Goal: Transaction & Acquisition: Purchase product/service

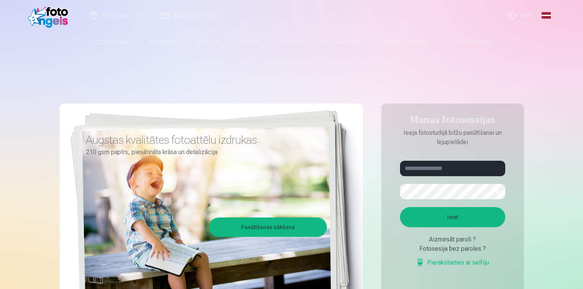
click at [429, 177] on form "Ieiet Aizmirsāt paroli ? Fotosesija bez paroles ? Pierakstieties ar selfiju" at bounding box center [452, 218] width 121 height 114
click at [432, 171] on input "text" at bounding box center [452, 168] width 105 height 15
click at [524, 19] on link "Ieiet" at bounding box center [519, 15] width 37 height 31
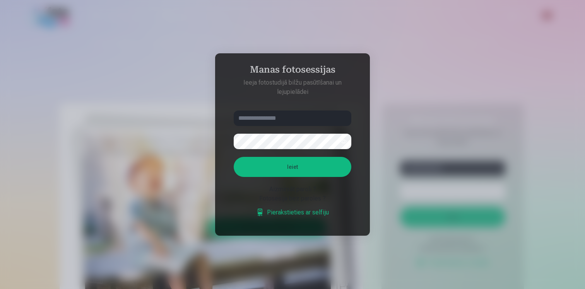
click at [313, 116] on input "text" at bounding box center [293, 118] width 118 height 15
type input "**********"
click at [234, 157] on button "Ieiet" at bounding box center [293, 167] width 118 height 20
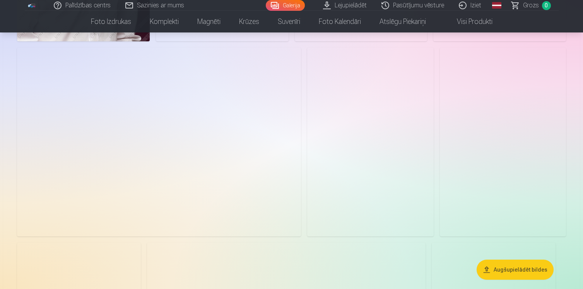
scroll to position [1057, 0]
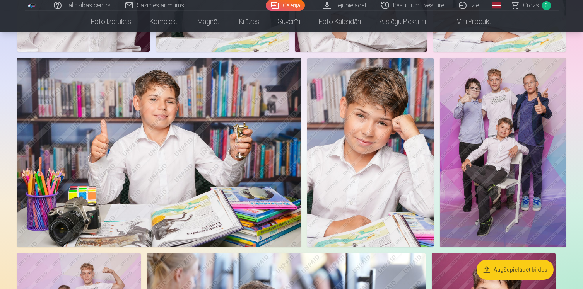
click at [533, 150] on img at bounding box center [503, 153] width 126 height 190
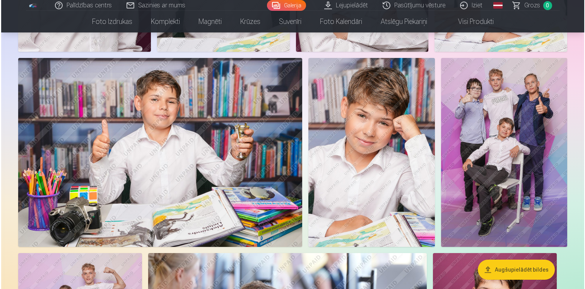
scroll to position [1059, 0]
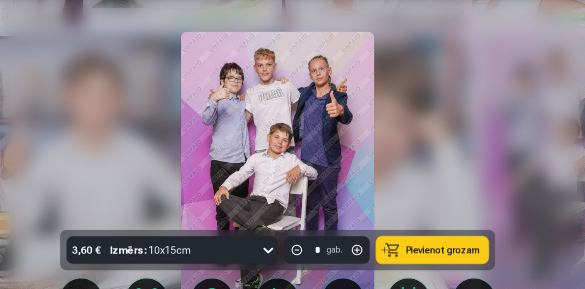
click at [286, 115] on img at bounding box center [292, 162] width 141 height 212
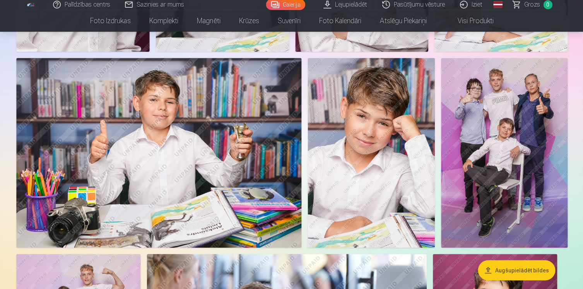
scroll to position [1056, 0]
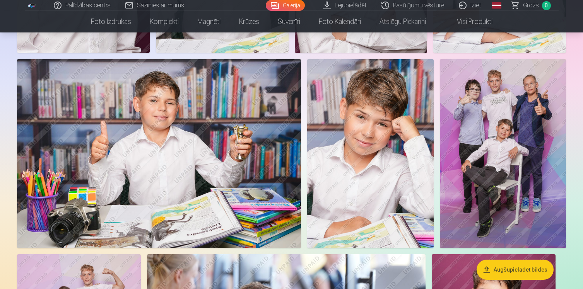
click at [495, 139] on img at bounding box center [503, 154] width 126 height 190
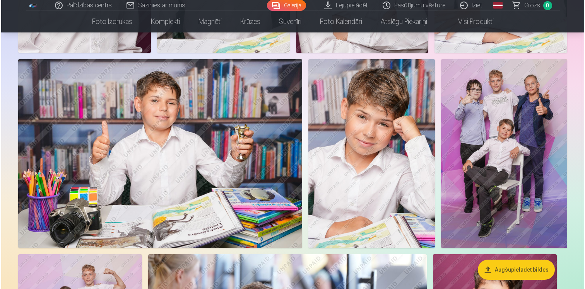
scroll to position [1058, 0]
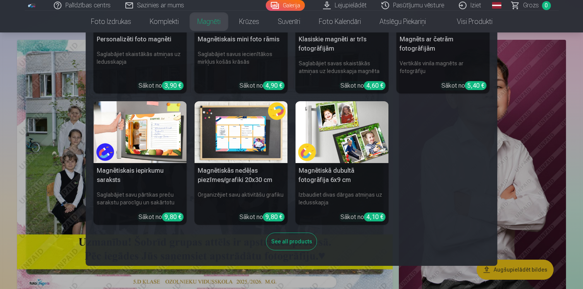
scroll to position [55, 0]
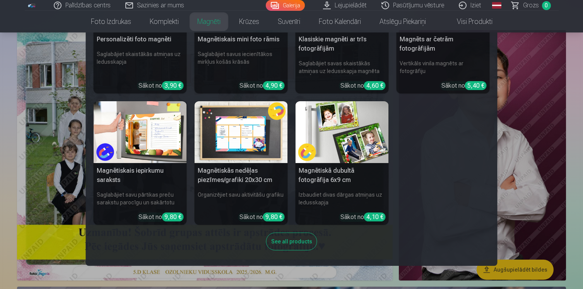
click at [287, 246] on div "See all products" at bounding box center [291, 242] width 51 height 18
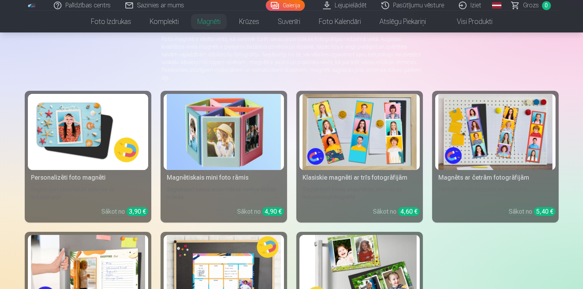
scroll to position [61, 0]
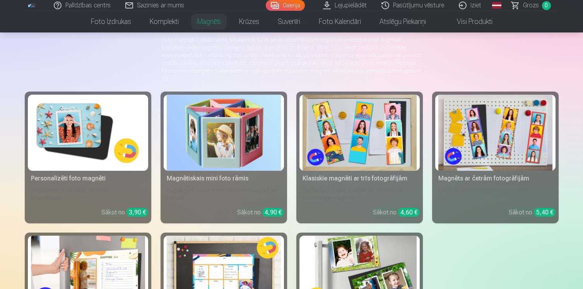
click at [96, 136] on img at bounding box center [88, 133] width 114 height 76
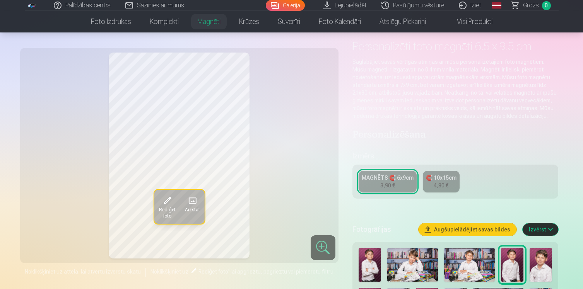
scroll to position [46, 0]
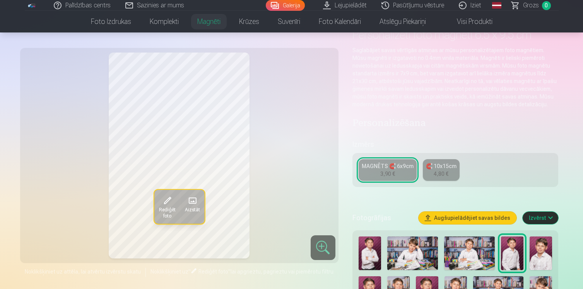
click at [195, 202] on span at bounding box center [192, 201] width 12 height 12
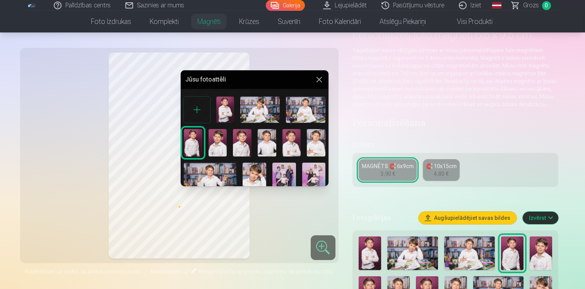
click at [261, 176] on img at bounding box center [255, 180] width 24 height 35
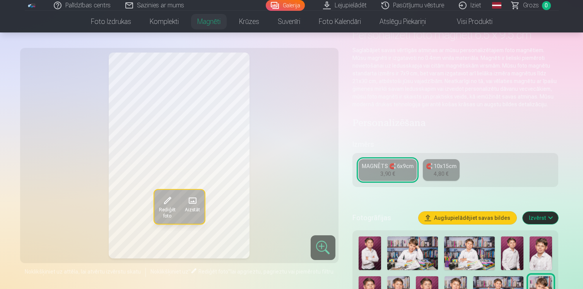
click at [202, 208] on button "Aizstāt" at bounding box center [192, 207] width 24 height 34
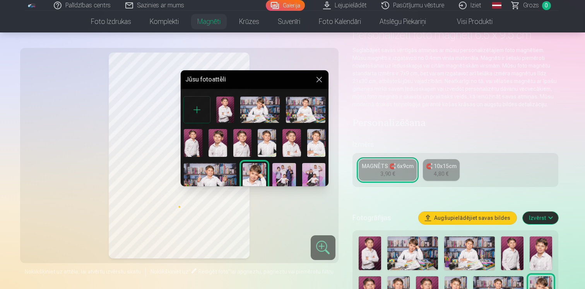
click at [317, 143] on img at bounding box center [316, 143] width 19 height 28
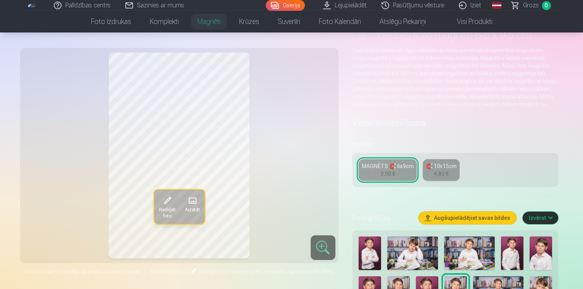
click at [196, 211] on span "Aizstāt" at bounding box center [191, 210] width 15 height 6
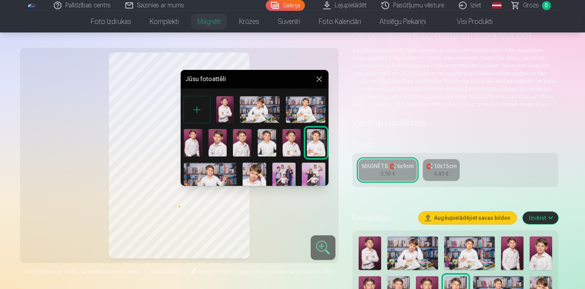
click at [291, 141] on img at bounding box center [291, 143] width 19 height 28
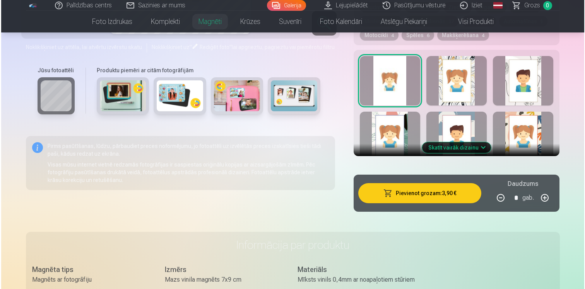
scroll to position [468, 0]
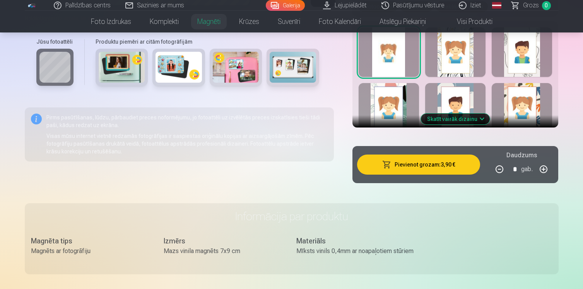
click at [435, 169] on button "Pievienot grozam : 3,90 €" at bounding box center [418, 165] width 123 height 20
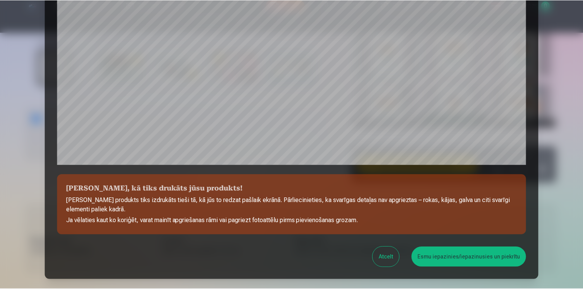
scroll to position [247, 0]
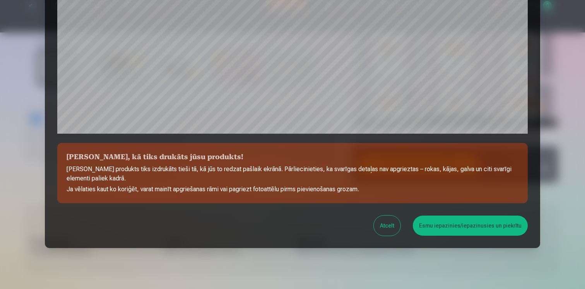
click at [433, 137] on div "Pārbaudiet, kā tiks drukāts jūsu produkts! Jūsu produkts tiks izdrukāts tieši t…" at bounding box center [292, 9] width 495 height 480
click at [456, 225] on button "Esmu iepazinies/iepazinusies un piekrītu" at bounding box center [470, 226] width 115 height 20
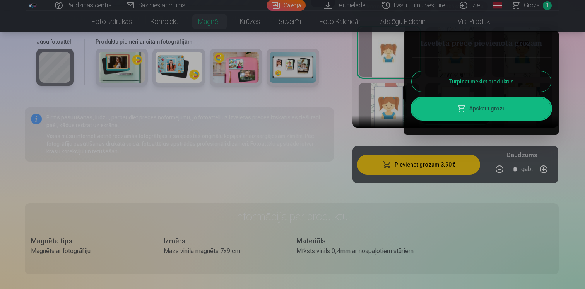
click at [323, 121] on div at bounding box center [292, 144] width 585 height 289
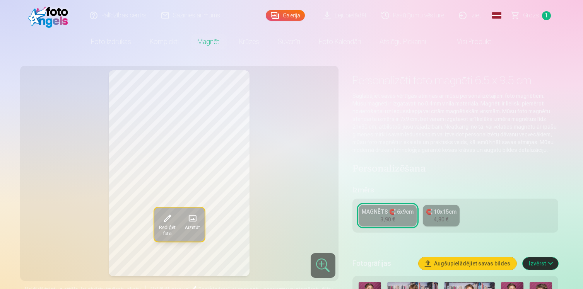
scroll to position [0, 0]
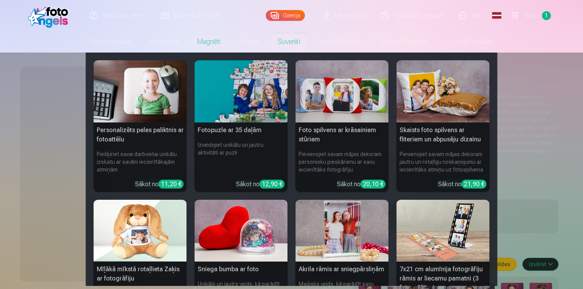
click at [152, 94] on img at bounding box center [140, 91] width 93 height 62
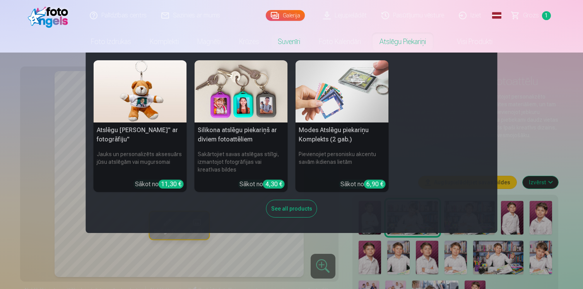
click at [262, 102] on img at bounding box center [241, 91] width 93 height 62
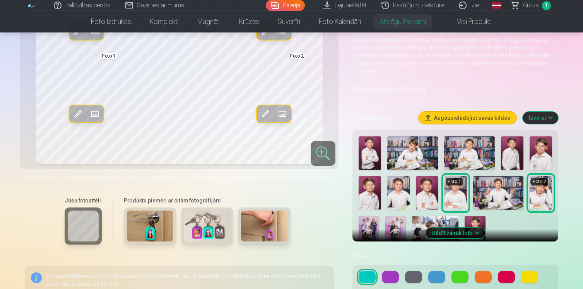
scroll to position [127, 0]
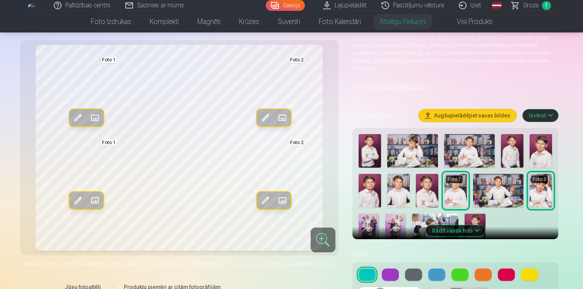
click at [419, 216] on img at bounding box center [435, 229] width 46 height 31
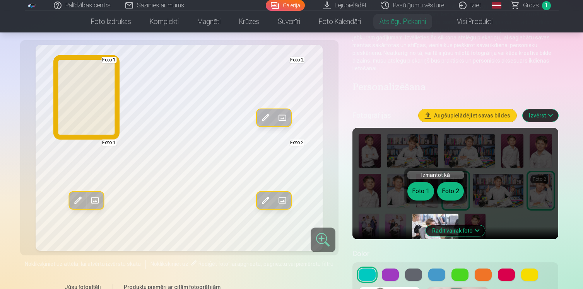
click at [419, 193] on button "Foto 1" at bounding box center [420, 191] width 27 height 19
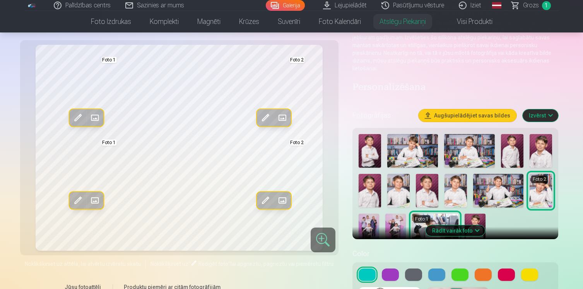
click at [395, 214] on img at bounding box center [395, 229] width 20 height 31
click at [425, 150] on img at bounding box center [412, 151] width 51 height 34
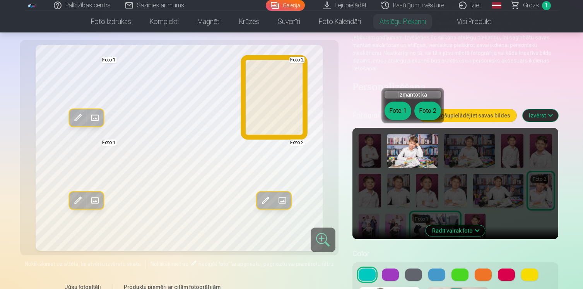
click at [430, 113] on button "Foto 2" at bounding box center [427, 111] width 27 height 19
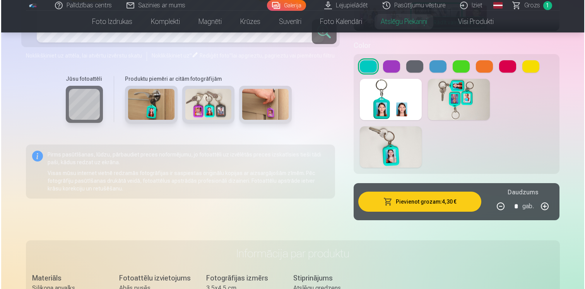
scroll to position [341, 0]
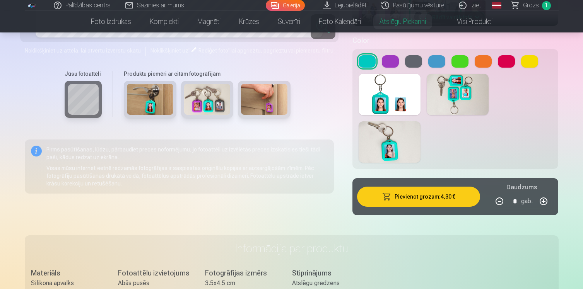
click at [418, 187] on button "Pievienot grozam : 4,30 €" at bounding box center [418, 197] width 123 height 20
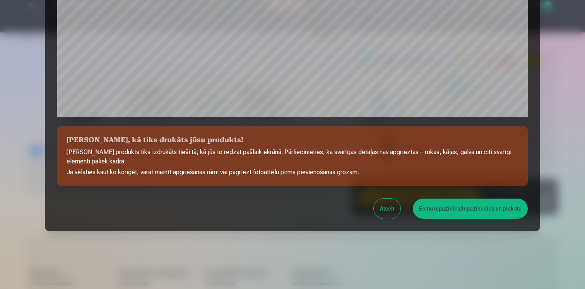
scroll to position [268, 0]
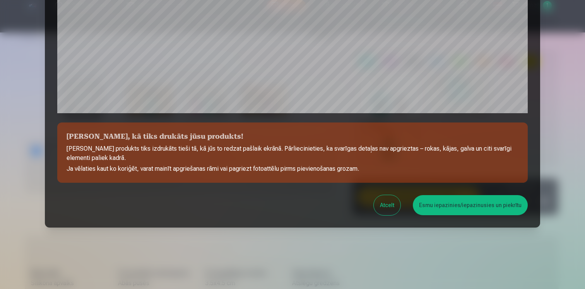
click at [358, 197] on div "Atcelt Esmu iepazinies/iepazinusies un piekrītu" at bounding box center [292, 205] width 470 height 20
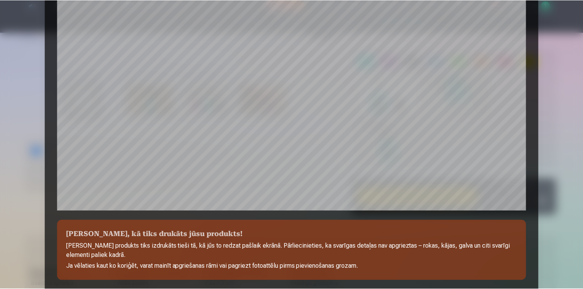
scroll to position [227, 0]
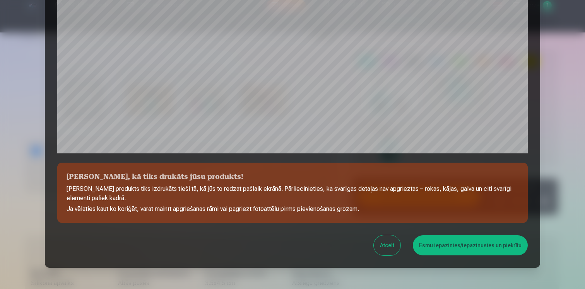
click at [475, 248] on button "Esmu iepazinies/iepazinusies un piekrītu" at bounding box center [470, 246] width 115 height 20
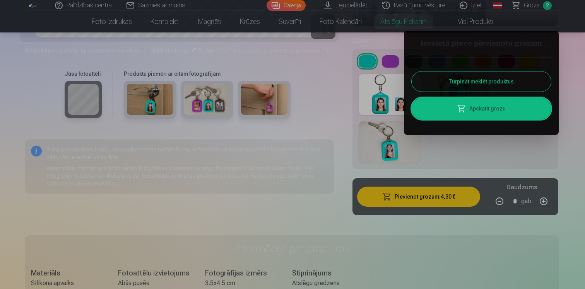
click at [154, 92] on div at bounding box center [292, 144] width 585 height 289
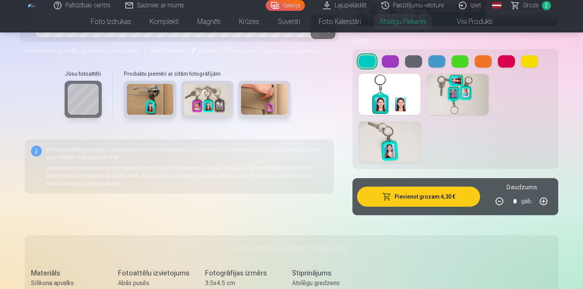
click at [145, 93] on img at bounding box center [150, 99] width 46 height 31
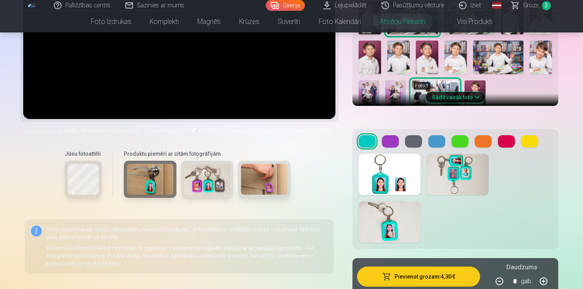
scroll to position [205, 0]
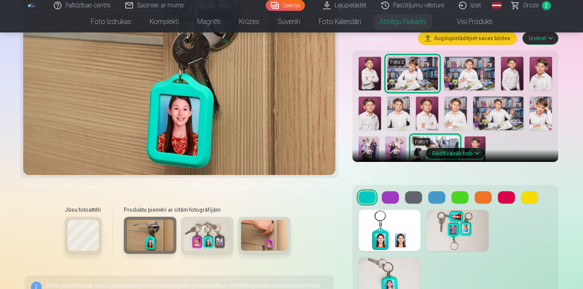
click at [204, 229] on img at bounding box center [207, 235] width 46 height 31
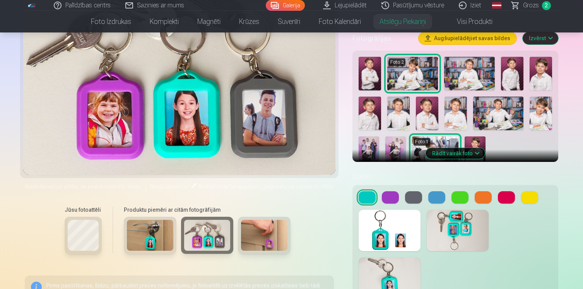
click at [273, 229] on img at bounding box center [264, 235] width 46 height 31
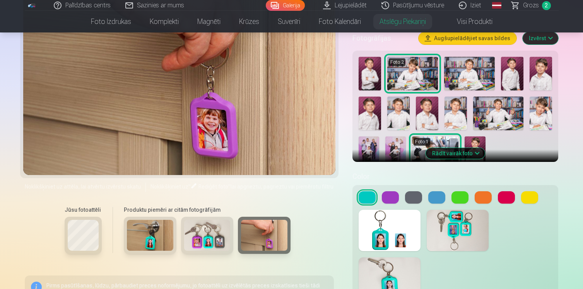
click at [212, 240] on img at bounding box center [207, 235] width 46 height 31
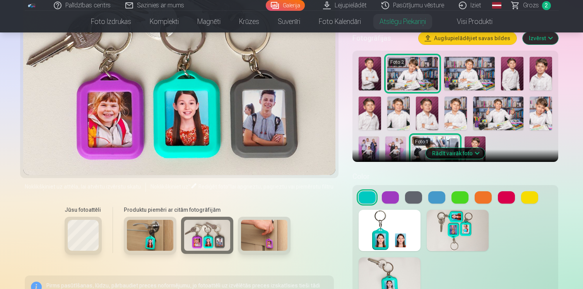
click at [153, 240] on img at bounding box center [150, 235] width 46 height 31
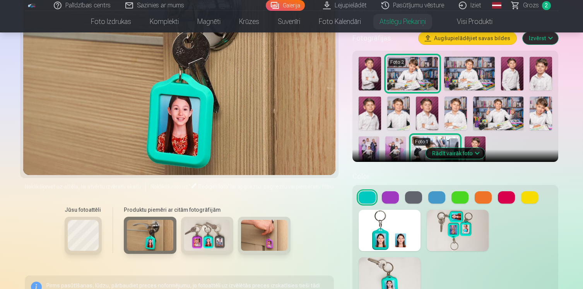
click at [85, 243] on div at bounding box center [83, 235] width 37 height 37
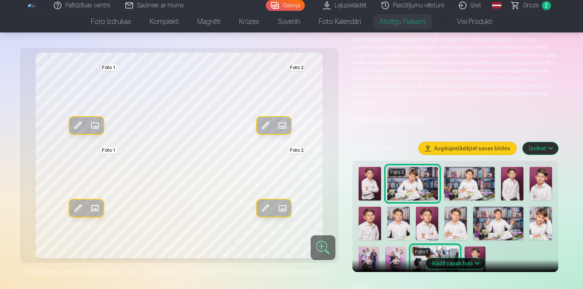
scroll to position [0, 0]
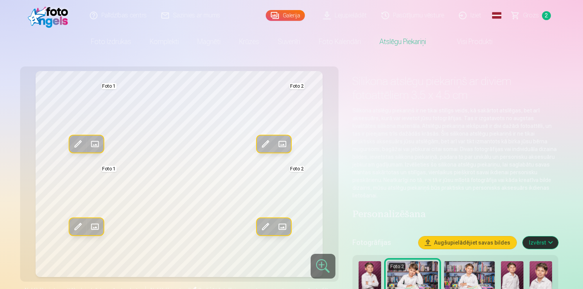
click at [463, 45] on link "Visi produkti" at bounding box center [468, 42] width 67 height 22
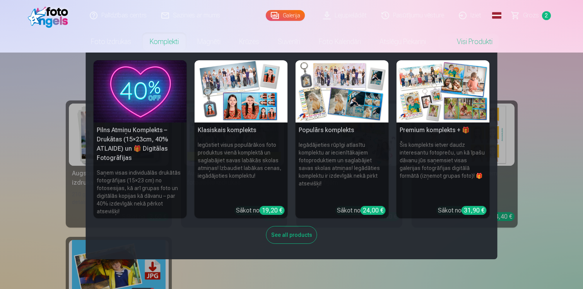
click at [151, 149] on h5 "Pilns Atmiņu Komplekts – Drukātas (15×23cm, 40% ATLAIDE) un 🎁 Digitālas Fotogrā…" at bounding box center [140, 144] width 93 height 43
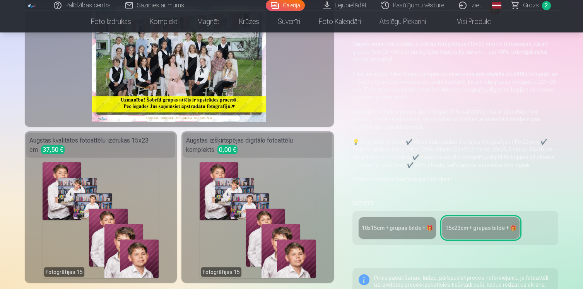
scroll to position [97, 0]
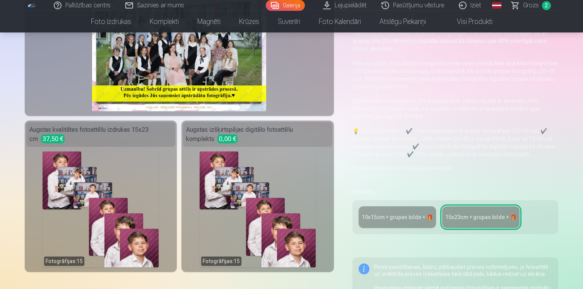
click at [392, 217] on div "10x15сm + grupas bilde + 🎁" at bounding box center [397, 218] width 71 height 8
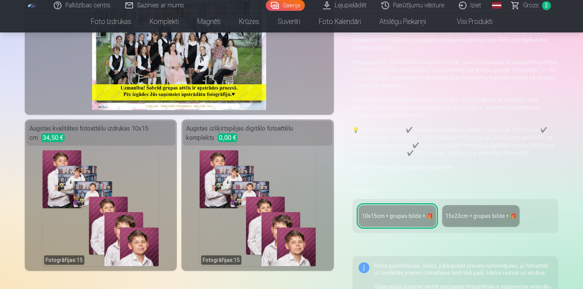
scroll to position [121, 0]
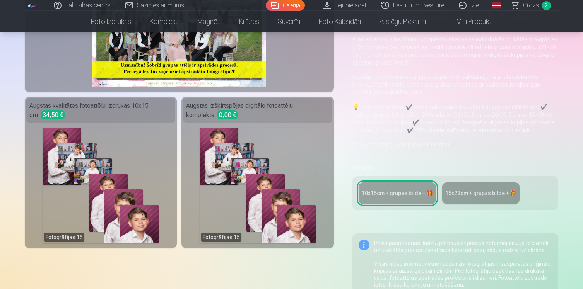
click at [482, 195] on div "15x23сm + grupas bilde + 🎁" at bounding box center [480, 194] width 71 height 8
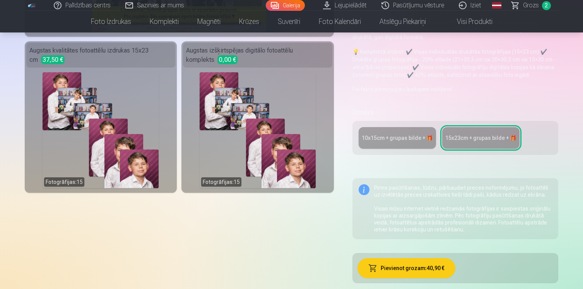
scroll to position [181, 0]
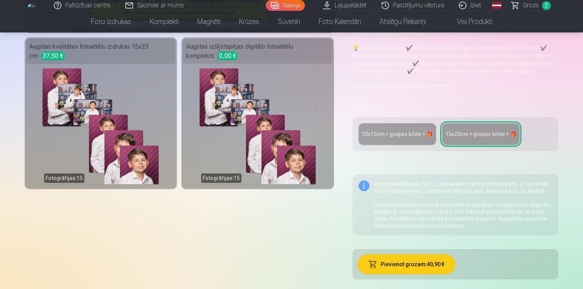
click at [392, 140] on link "10x15сm + grupas bilde + 🎁" at bounding box center [397, 134] width 77 height 22
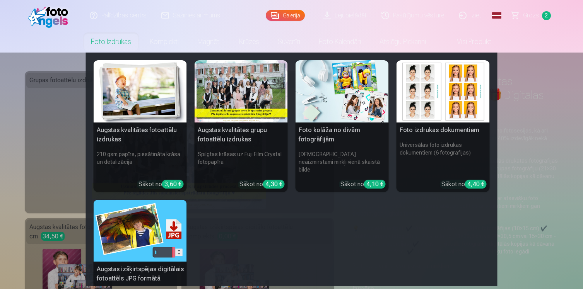
click at [151, 123] on h5 "Augstas kvalitātes fotoattēlu izdrukas" at bounding box center [140, 135] width 93 height 25
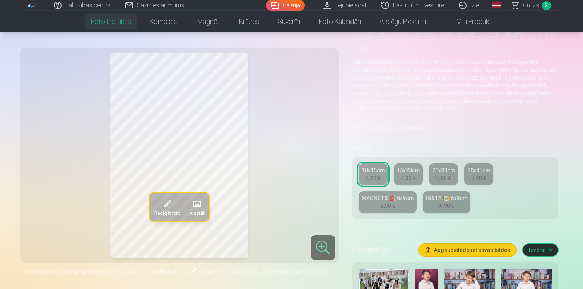
scroll to position [54, 0]
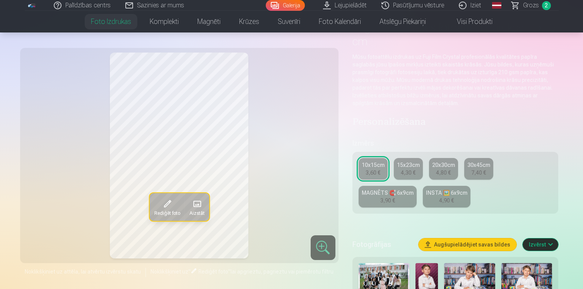
click at [196, 203] on span at bounding box center [197, 204] width 12 height 12
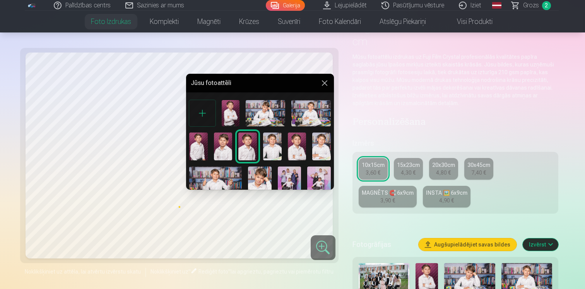
click at [272, 113] on img at bounding box center [265, 113] width 39 height 26
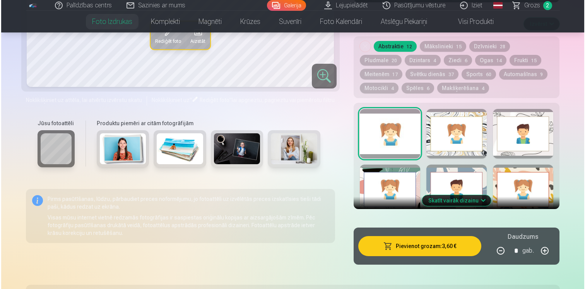
scroll to position [428, 0]
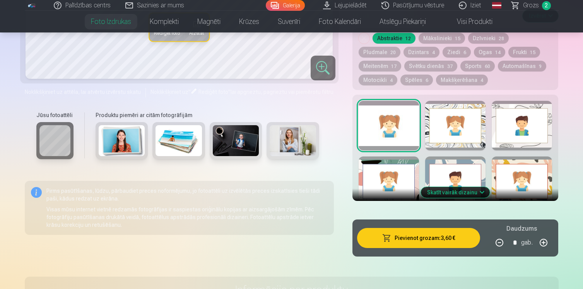
click at [398, 248] on button "Pievienot grozam : 3,60 €" at bounding box center [418, 238] width 123 height 20
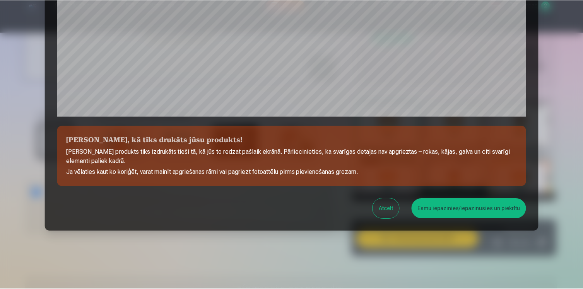
scroll to position [268, 0]
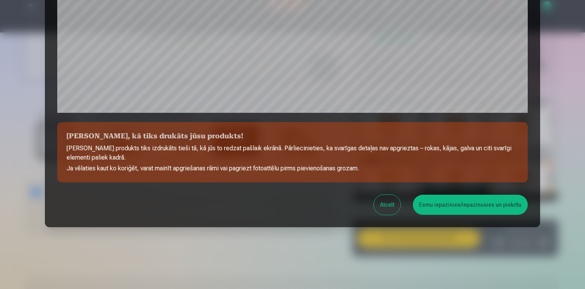
click at [447, 212] on button "Esmu iepazinies/iepazinusies un piekrītu" at bounding box center [470, 205] width 115 height 20
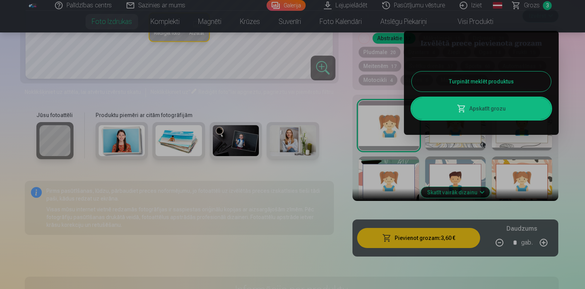
click at [345, 116] on div at bounding box center [292, 144] width 585 height 289
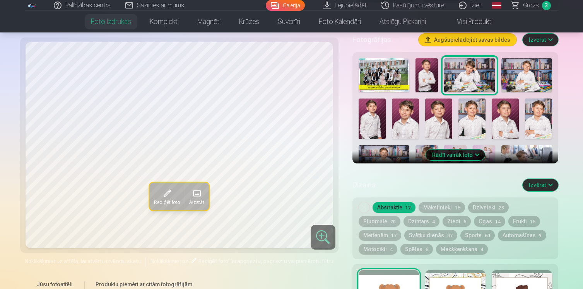
scroll to position [265, 0]
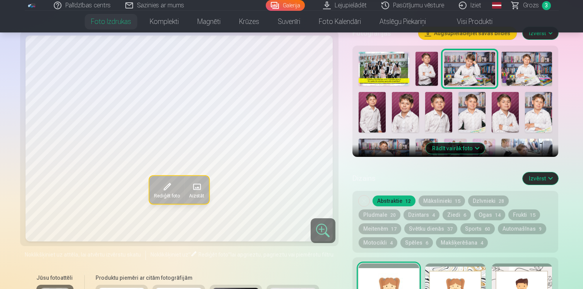
click at [467, 147] on button "Rādīt vairāk foto" at bounding box center [455, 148] width 59 height 11
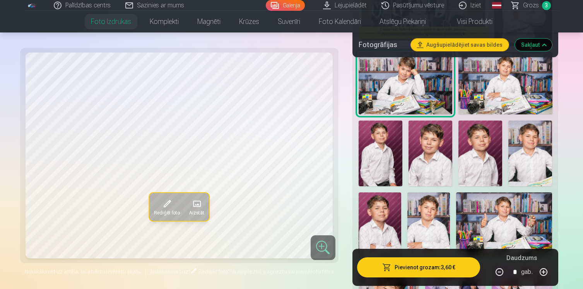
scroll to position [374, 0]
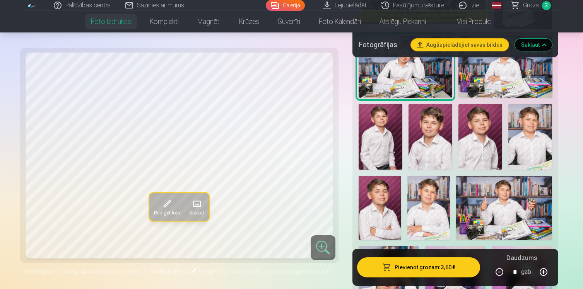
click at [477, 153] on img at bounding box center [480, 137] width 44 height 66
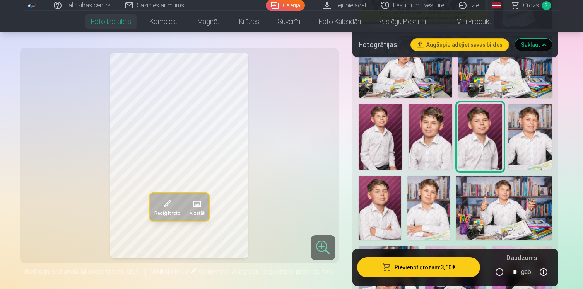
click at [441, 153] on img at bounding box center [430, 137] width 44 height 66
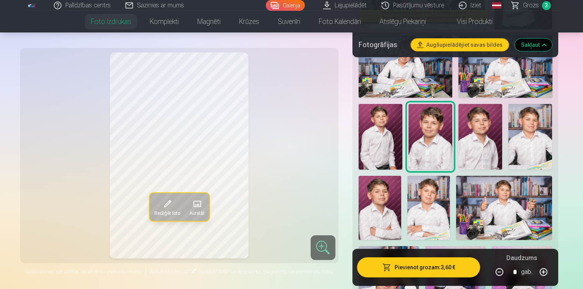
click at [407, 151] on div at bounding box center [455, 171] width 200 height 462
click at [390, 150] on img at bounding box center [381, 137] width 44 height 66
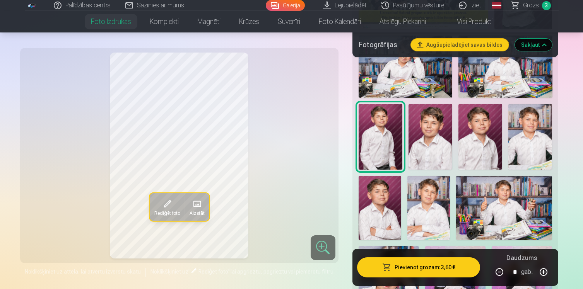
click at [447, 150] on img at bounding box center [430, 137] width 44 height 66
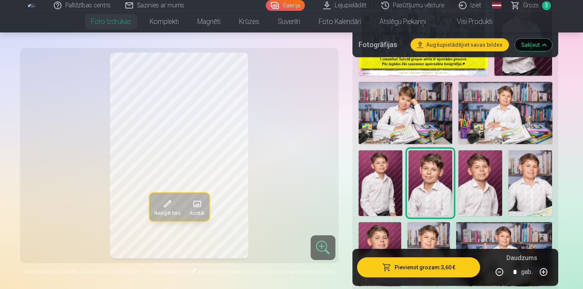
scroll to position [360, 0]
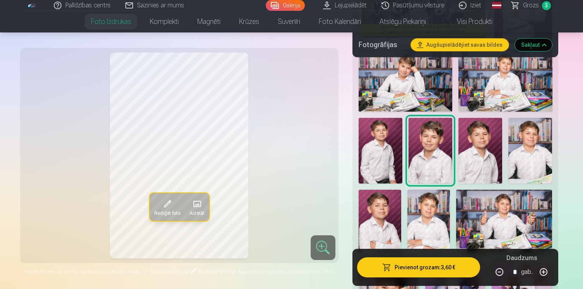
click at [478, 159] on img at bounding box center [480, 151] width 44 height 66
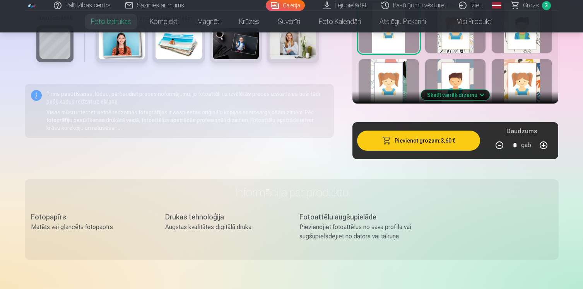
scroll to position [883, 0]
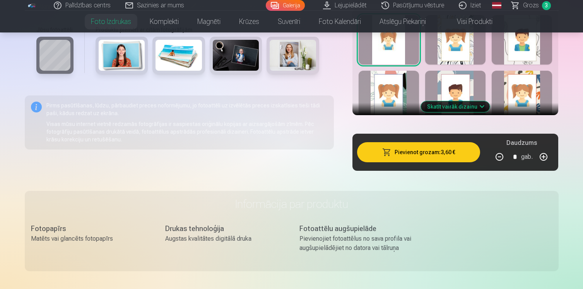
click at [480, 106] on button "Skatīt vairāk dizainu" at bounding box center [455, 106] width 69 height 11
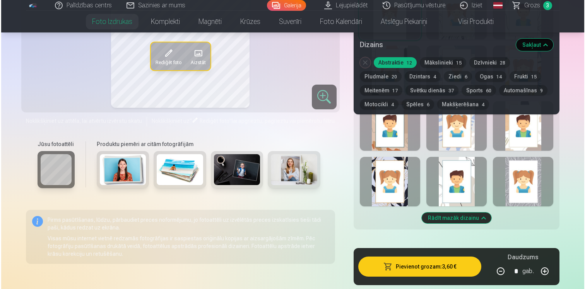
scroll to position [906, 0]
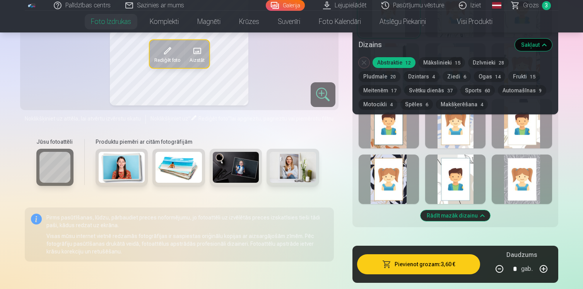
click at [423, 266] on button "Pievienot grozam : 3,60 €" at bounding box center [418, 265] width 123 height 20
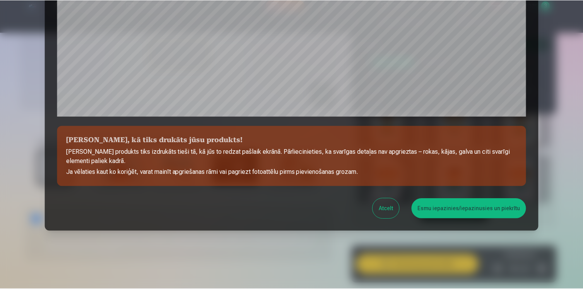
scroll to position [268, 0]
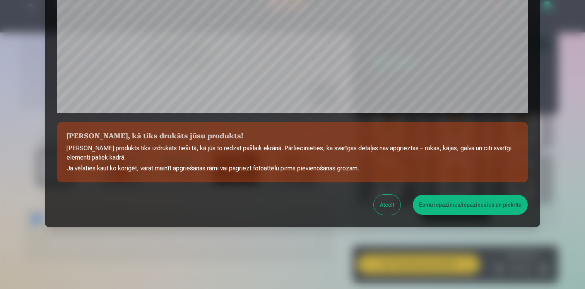
click at [458, 203] on button "Esmu iepazinies/iepazinusies un piekrītu" at bounding box center [470, 205] width 115 height 20
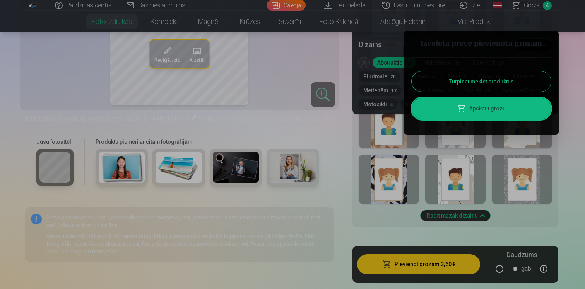
click at [360, 137] on div at bounding box center [292, 144] width 585 height 289
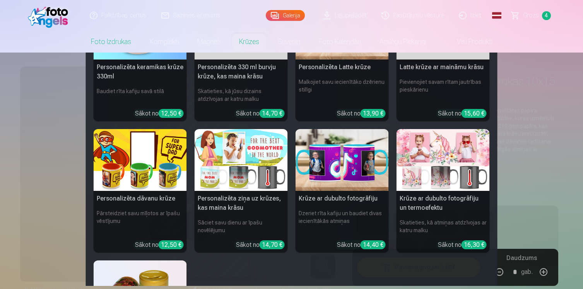
scroll to position [34, 0]
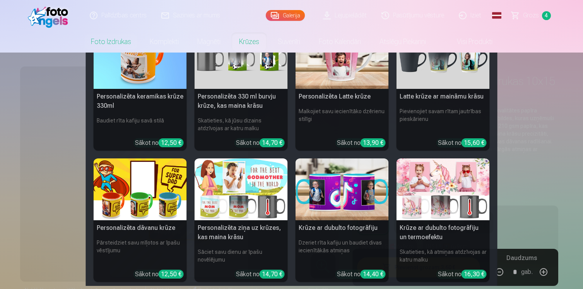
click at [163, 94] on h5 "Personalizēta keramikas krūze 330ml" at bounding box center [140, 101] width 93 height 25
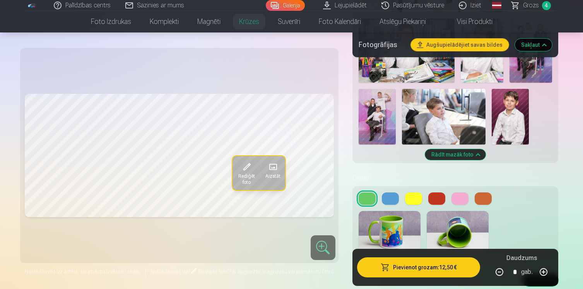
scroll to position [440, 0]
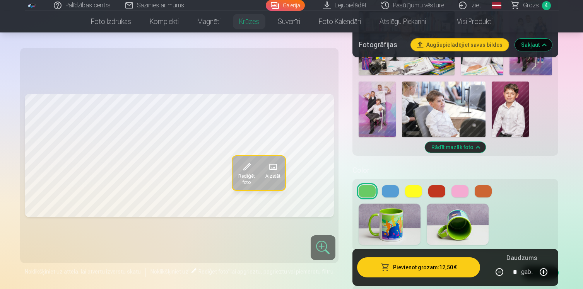
click at [393, 185] on button at bounding box center [390, 191] width 17 height 12
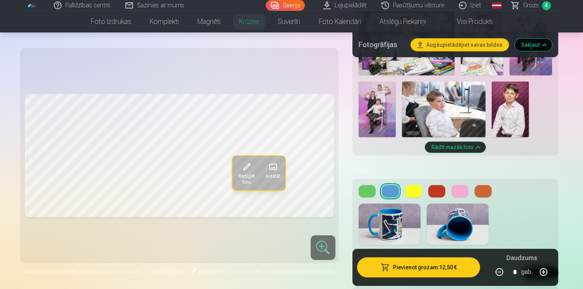
click at [376, 188] on div at bounding box center [456, 191] width 194 height 12
click at [369, 188] on button at bounding box center [367, 191] width 17 height 12
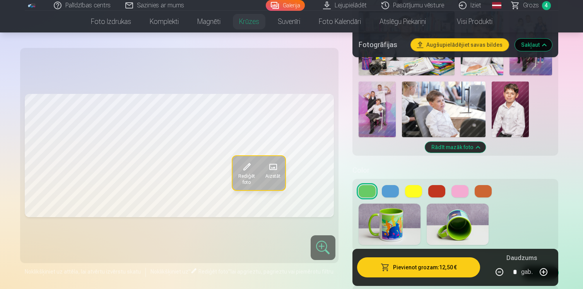
click at [414, 185] on button at bounding box center [413, 191] width 17 height 12
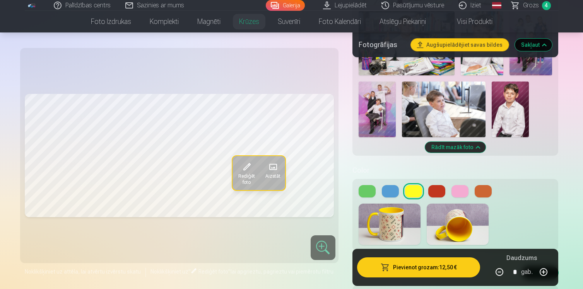
scroll to position [429, 0]
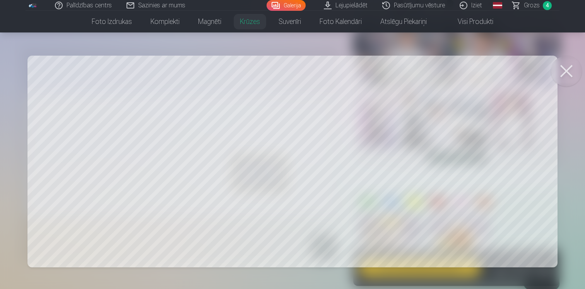
click at [572, 70] on button at bounding box center [566, 71] width 31 height 31
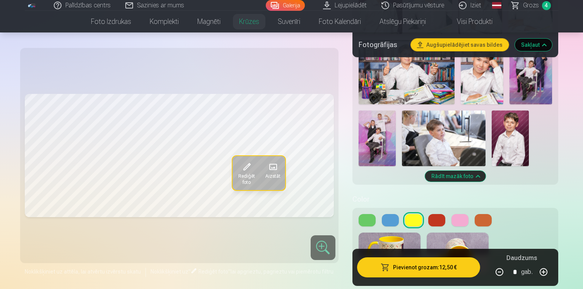
scroll to position [431, 0]
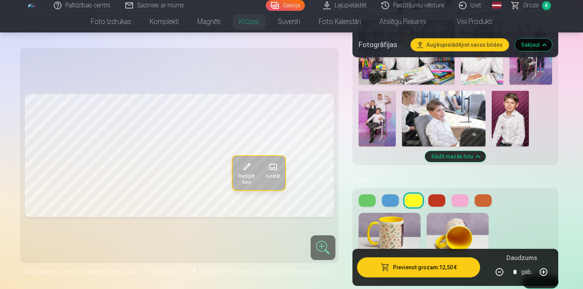
click at [436, 195] on button at bounding box center [436, 201] width 17 height 12
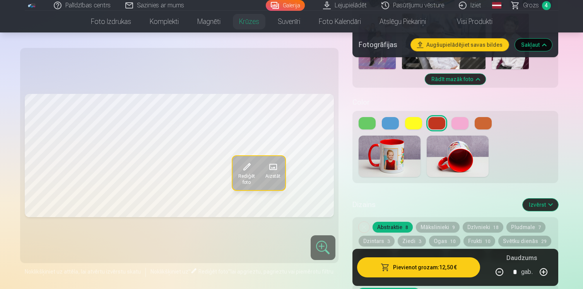
scroll to position [503, 0]
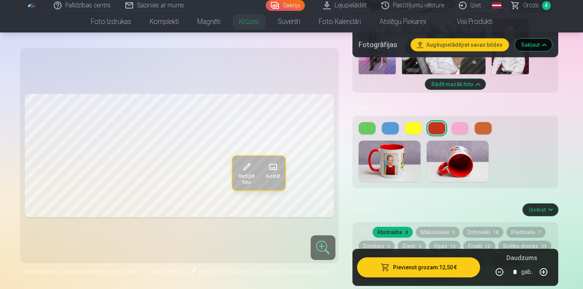
click at [275, 164] on span at bounding box center [272, 167] width 12 height 12
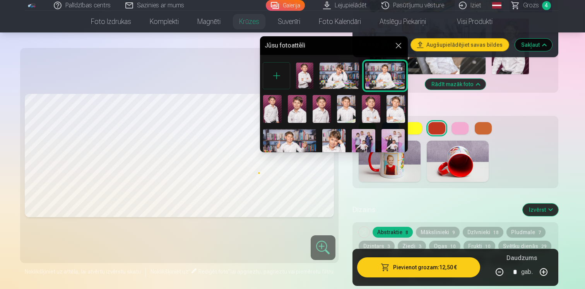
click at [363, 145] on img at bounding box center [364, 146] width 24 height 35
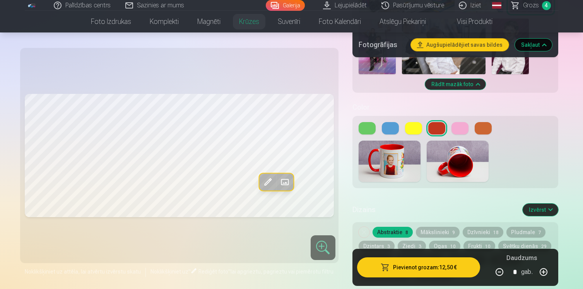
click at [334, 161] on div "Rediģēt foto Aizstāt" at bounding box center [179, 156] width 309 height 206
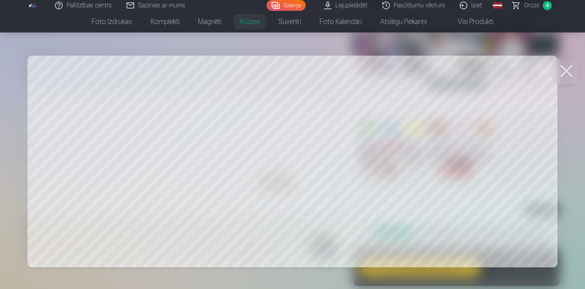
click at [559, 68] on button at bounding box center [566, 71] width 31 height 31
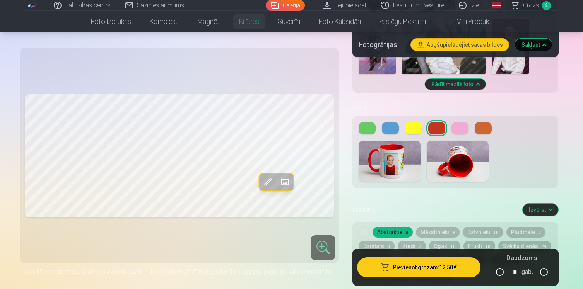
click at [268, 182] on span at bounding box center [267, 182] width 12 height 12
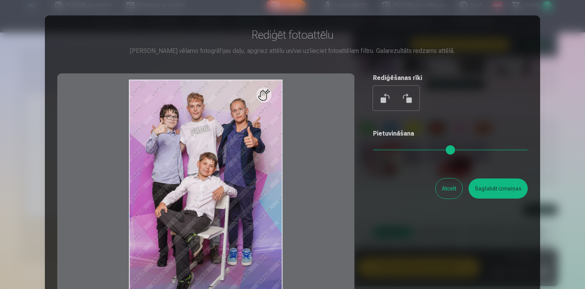
click at [448, 191] on button "Atcelt" at bounding box center [449, 189] width 27 height 20
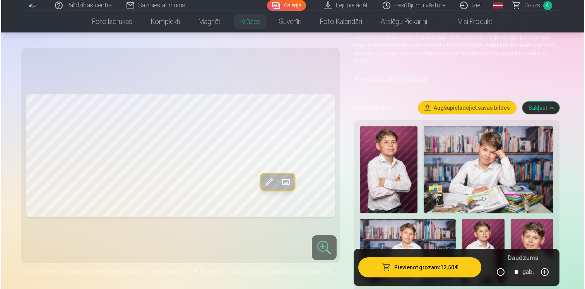
scroll to position [74, 0]
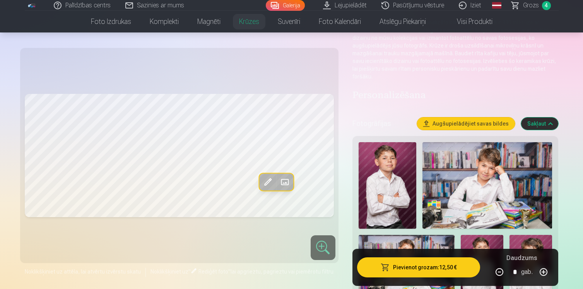
click at [434, 270] on button "Pievienot grozam : 12,50 €" at bounding box center [418, 268] width 123 height 20
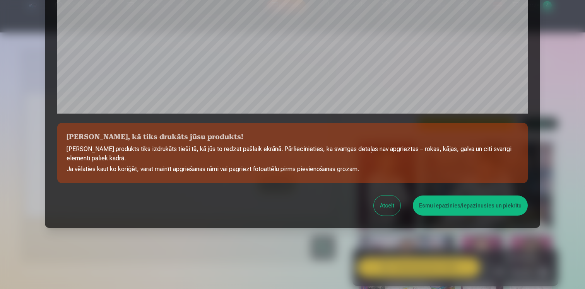
scroll to position [268, 0]
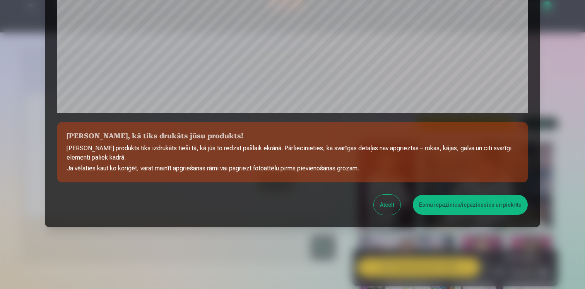
click at [451, 204] on button "Esmu iepazinies/iepazinusies un piekrītu" at bounding box center [470, 205] width 115 height 20
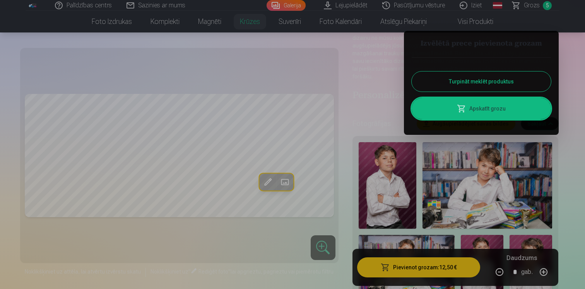
click at [452, 107] on link "Apskatīt grozu" at bounding box center [481, 109] width 139 height 22
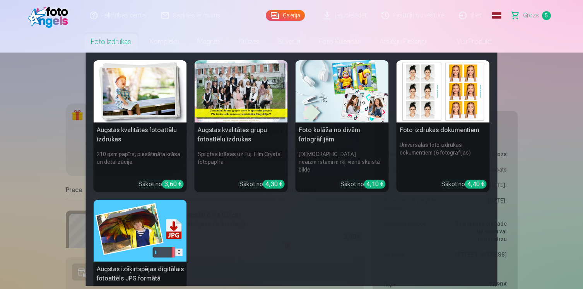
click at [117, 43] on link "Foto izdrukas" at bounding box center [111, 42] width 59 height 22
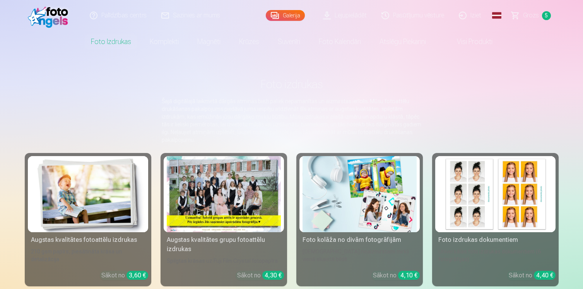
click at [117, 43] on link "Foto izdrukas" at bounding box center [111, 42] width 59 height 22
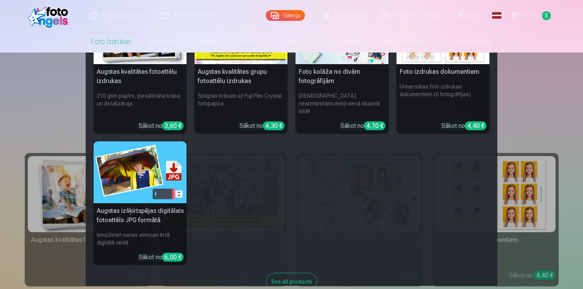
scroll to position [60, 0]
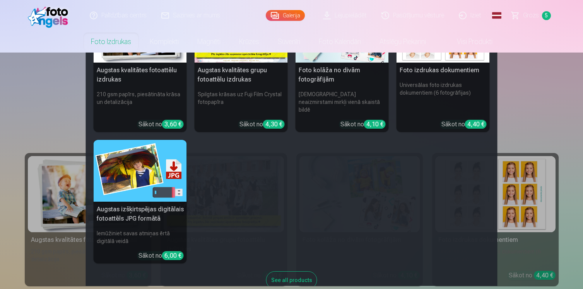
click at [147, 154] on img at bounding box center [140, 171] width 93 height 62
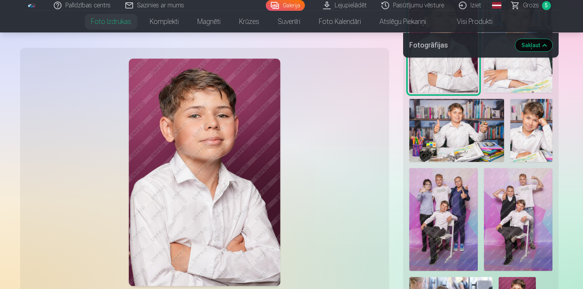
scroll to position [501, 0]
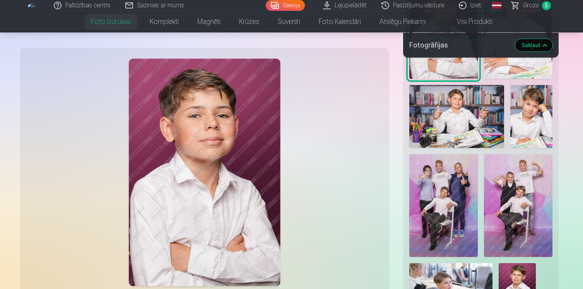
click at [538, 118] on img at bounding box center [531, 116] width 42 height 63
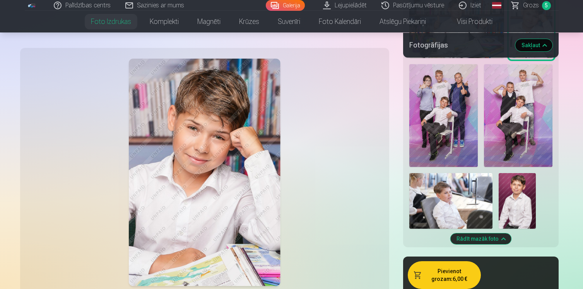
scroll to position [591, 0]
click at [439, 269] on button "Pievienot grozam : 6,00 €" at bounding box center [444, 276] width 73 height 28
click at [492, 234] on button "Rādīt mazāk foto" at bounding box center [480, 239] width 61 height 11
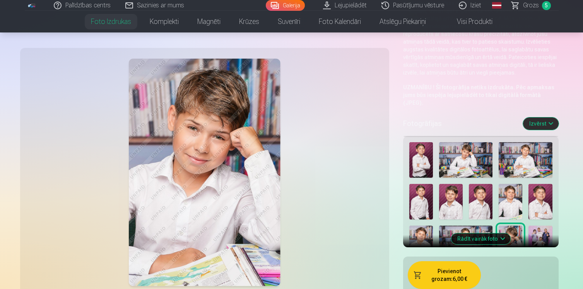
scroll to position [0, 0]
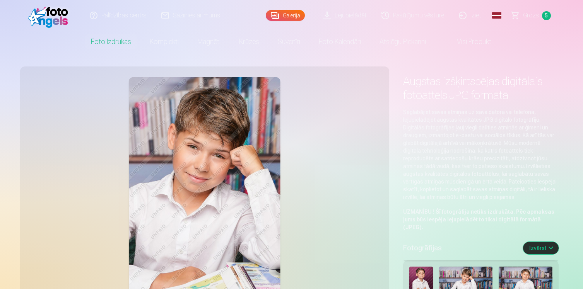
click at [346, 18] on link "Lejupielādēt" at bounding box center [345, 15] width 58 height 31
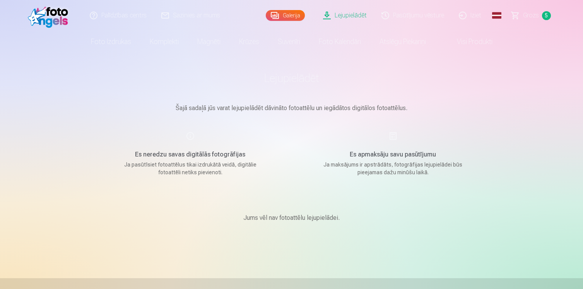
click at [541, 19] on link "Grozs 5" at bounding box center [531, 15] width 54 height 31
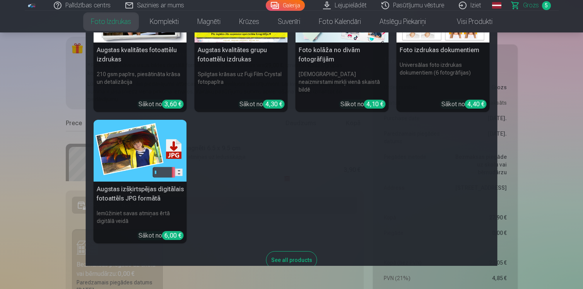
click at [121, 27] on link "Foto izdrukas" at bounding box center [111, 22] width 59 height 22
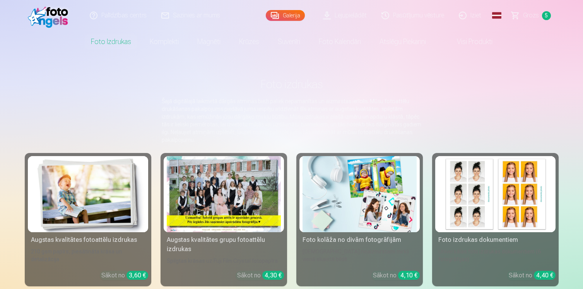
click at [99, 185] on img at bounding box center [88, 194] width 114 height 76
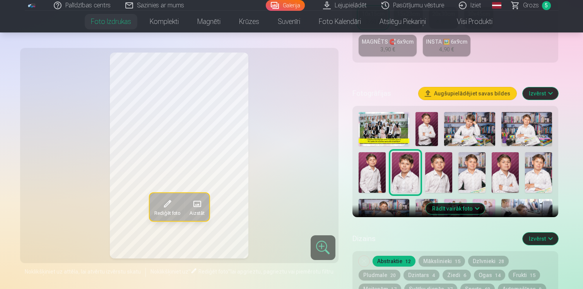
scroll to position [240, 0]
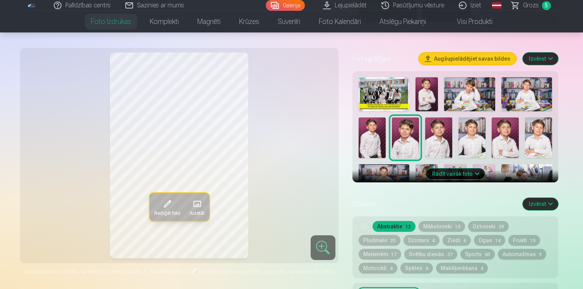
click at [456, 175] on button "Rādīt vairāk foto" at bounding box center [455, 174] width 59 height 11
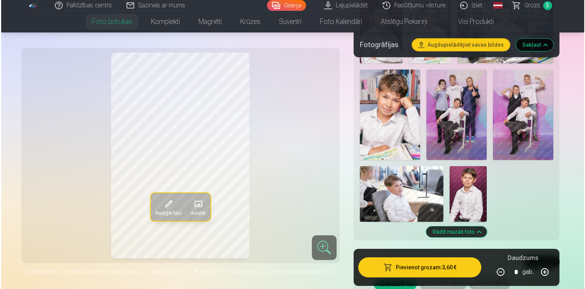
scroll to position [554, 0]
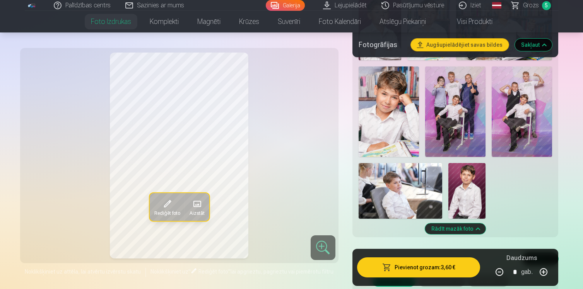
click at [536, 119] on img at bounding box center [522, 112] width 60 height 91
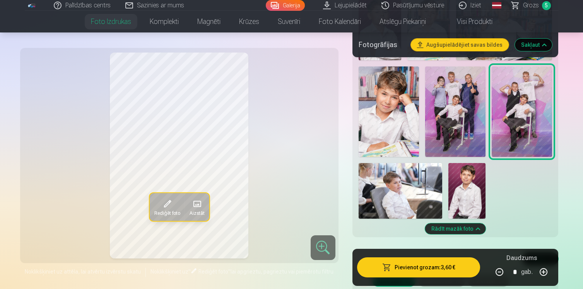
click at [397, 271] on button "Pievienot grozam : 3,60 €" at bounding box center [418, 268] width 123 height 20
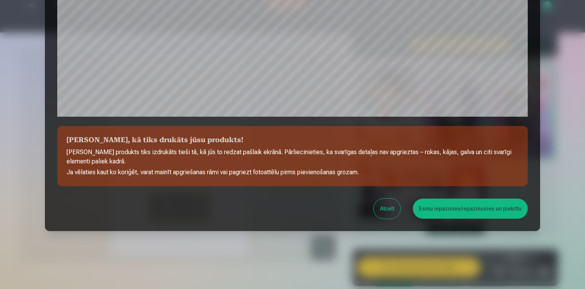
scroll to position [268, 0]
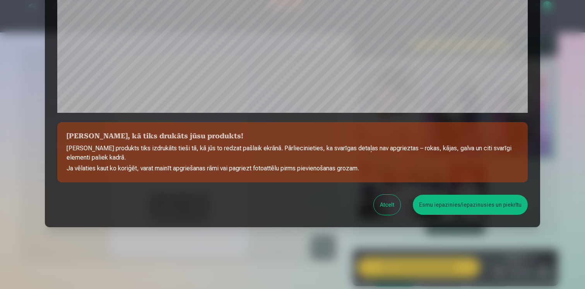
click at [477, 208] on button "Esmu iepazinies/iepazinusies un piekrītu" at bounding box center [470, 205] width 115 height 20
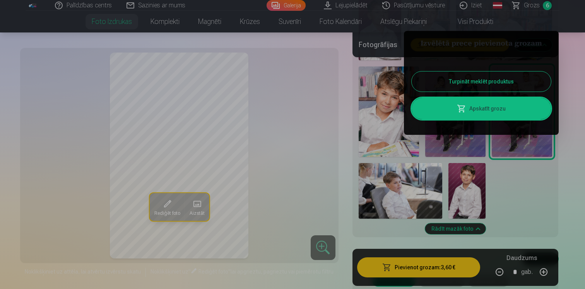
click at [475, 107] on link "Apskatīt grozu" at bounding box center [481, 109] width 139 height 22
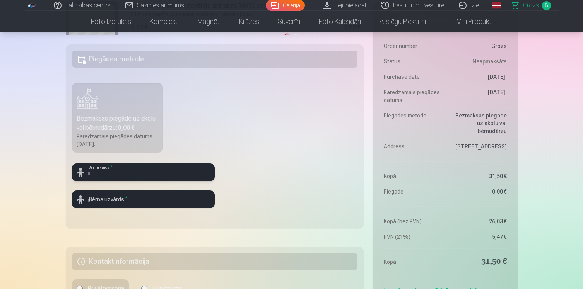
click at [165, 177] on input "text" at bounding box center [143, 173] width 143 height 18
type input "*"
type input "*****"
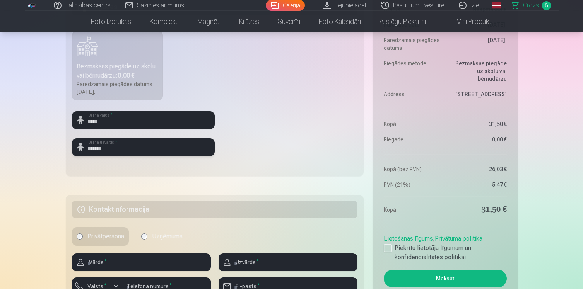
scroll to position [287, 0]
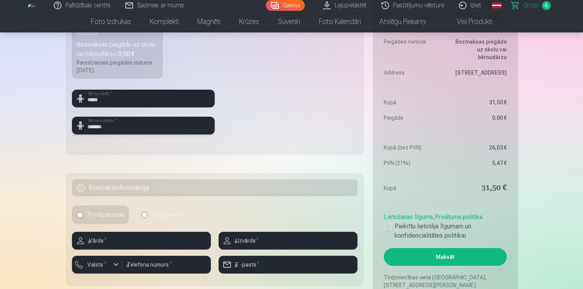
type input "*******"
click at [256, 194] on h5 "Kontaktinformācija" at bounding box center [215, 187] width 286 height 17
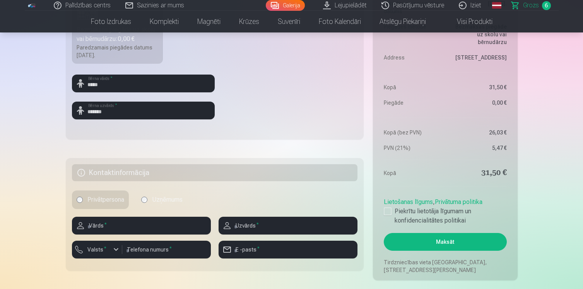
scroll to position [340, 0]
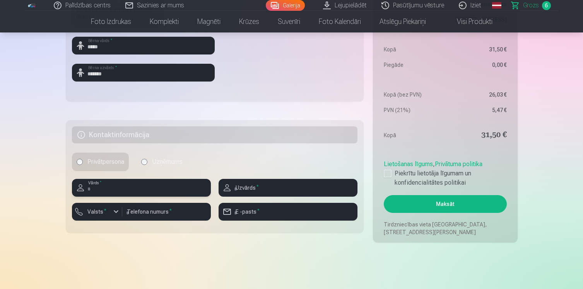
click at [173, 185] on input "text" at bounding box center [141, 188] width 139 height 18
type input "*****"
type input "**********"
type input "********"
type input "**********"
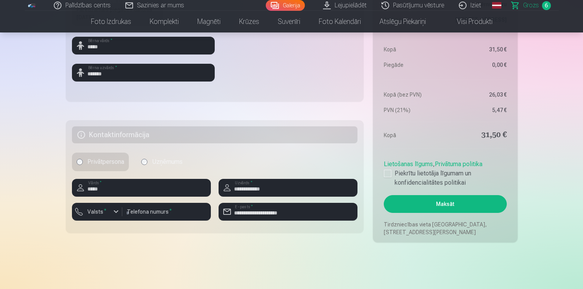
click at [233, 236] on div "Kopsavilkums Order number Grozs Status Neapmaksāts Purchase date 12.09.2025. Pa…" at bounding box center [292, 3] width 452 height 479
click at [391, 173] on div at bounding box center [388, 174] width 8 height 8
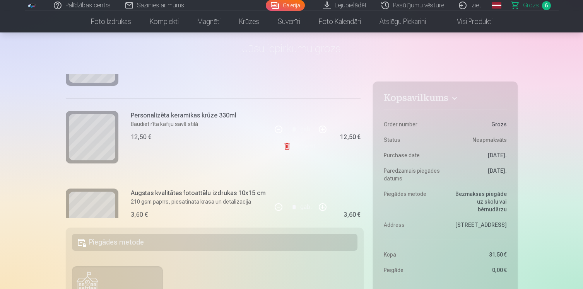
scroll to position [410, 0]
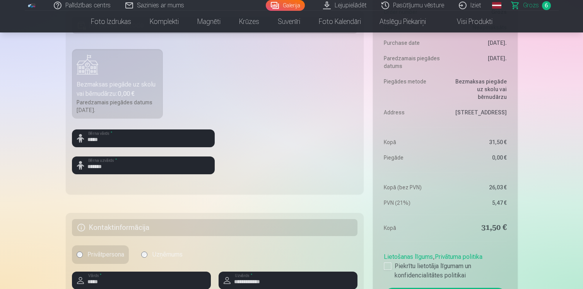
click at [137, 107] on div "Paredzamais piegādes datums 4.10.2025." at bounding box center [118, 106] width 82 height 15
click at [125, 75] on label "Bezmaksas piegāde uz skolu vai bērnudārzu : 0,00 € Paredzamais piegādes datums …" at bounding box center [117, 84] width 91 height 70
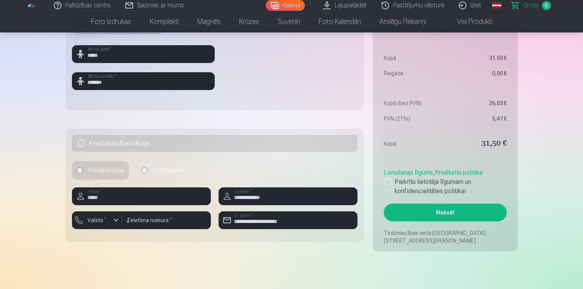
click at [443, 214] on button "Maksāt" at bounding box center [445, 213] width 123 height 18
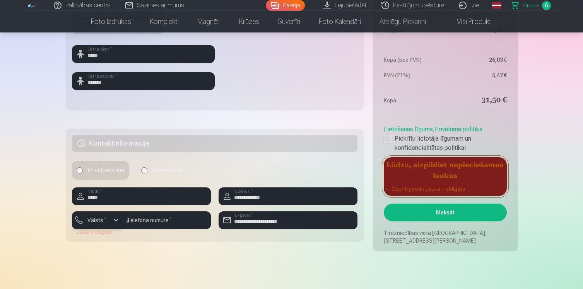
click at [100, 222] on label "Valsts *" at bounding box center [96, 221] width 25 height 8
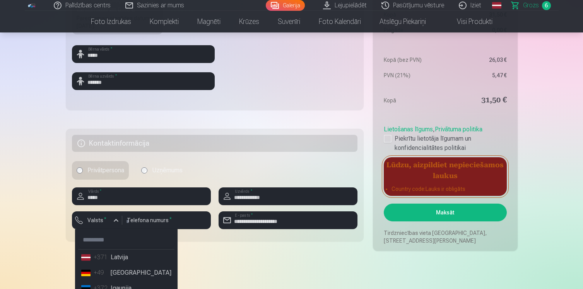
click at [122, 263] on li "+371 Latvija" at bounding box center [126, 257] width 96 height 15
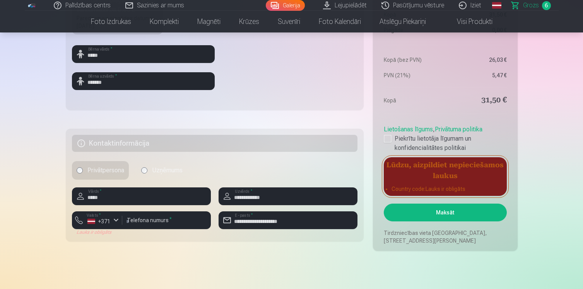
click at [419, 215] on button "Maksāt" at bounding box center [445, 213] width 123 height 18
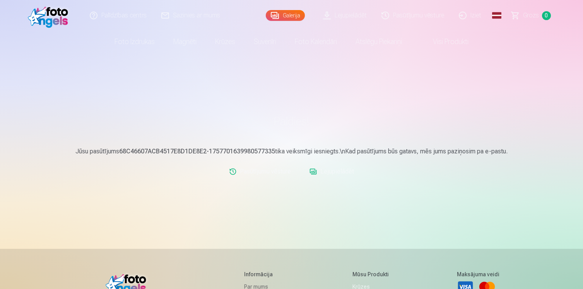
click at [352, 12] on link "Lejupielādēt" at bounding box center [345, 15] width 58 height 31
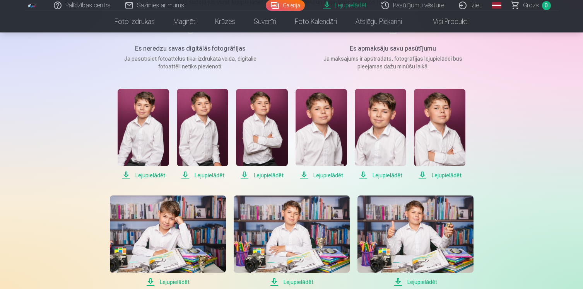
scroll to position [125, 0]
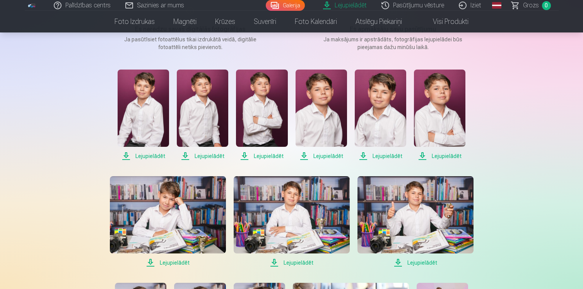
click at [149, 158] on span "Lejupielādēt" at bounding box center [143, 156] width 51 height 9
click at [213, 157] on span "Lejupielādēt" at bounding box center [202, 156] width 51 height 9
click at [272, 158] on span "Lejupielādēt" at bounding box center [261, 156] width 51 height 9
click at [321, 155] on span "Lejupielādēt" at bounding box center [321, 156] width 51 height 9
click at [331, 157] on span "Lejupielādēt" at bounding box center [321, 156] width 51 height 9
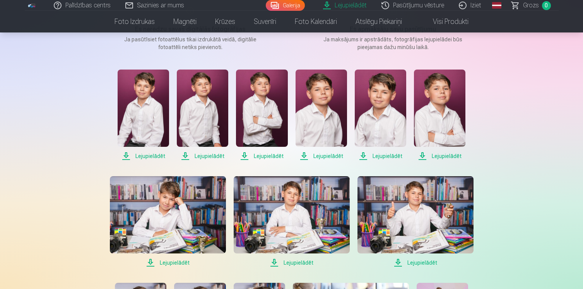
click at [379, 157] on span "Lejupielādēt" at bounding box center [380, 156] width 51 height 9
click at [441, 152] on span "Lejupielādēt" at bounding box center [439, 156] width 51 height 9
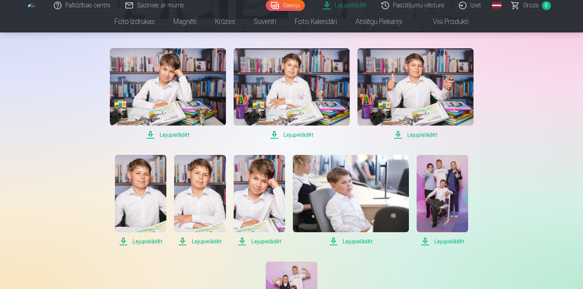
scroll to position [256, 0]
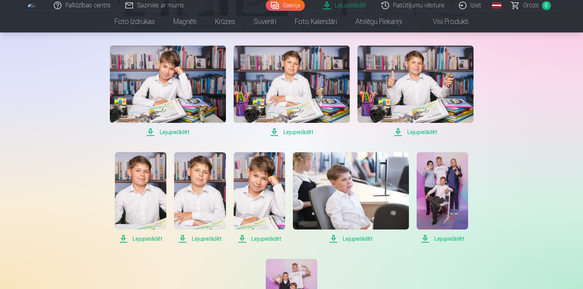
click at [168, 136] on span "Lejupielādēt" at bounding box center [168, 132] width 116 height 9
click at [279, 132] on span "Lejupielādēt" at bounding box center [292, 132] width 116 height 9
click at [416, 130] on span "Lejupielādēt" at bounding box center [415, 132] width 116 height 9
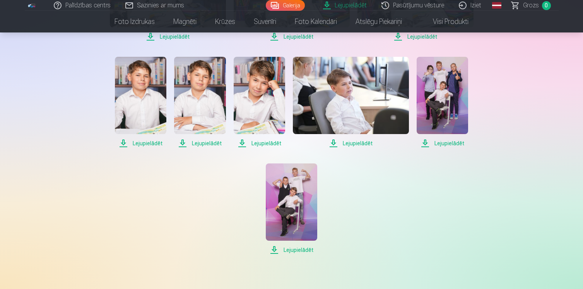
scroll to position [378, 0]
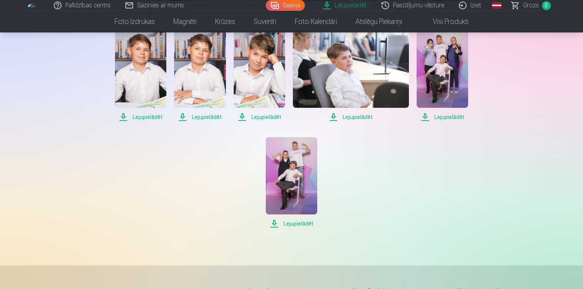
click at [435, 185] on div "Lejupielādēt Lejupielādēt Lejupielādēt Lejupielādēt Lejupielādēt Lejupielādēt L…" at bounding box center [291, 23] width 387 height 412
click at [437, 118] on span "Lejupielādēt" at bounding box center [442, 117] width 51 height 9
click at [304, 224] on span "Lejupielādēt" at bounding box center [291, 223] width 51 height 9
click at [342, 121] on span "Lejupielādēt" at bounding box center [351, 117] width 116 height 9
click at [266, 119] on span "Lejupielādēt" at bounding box center [259, 117] width 51 height 9
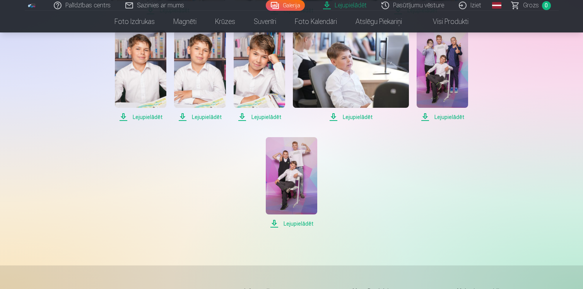
click at [199, 120] on span "Lejupielādēt" at bounding box center [199, 117] width 51 height 9
click at [149, 118] on span "Lejupielādēt" at bounding box center [140, 117] width 51 height 9
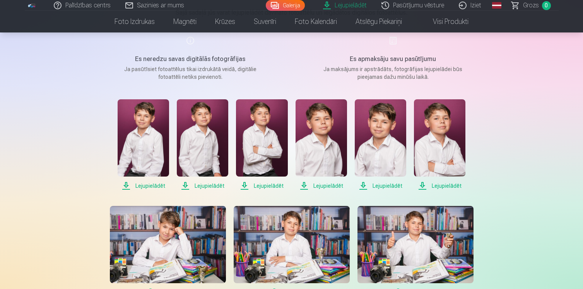
scroll to position [56, 0]
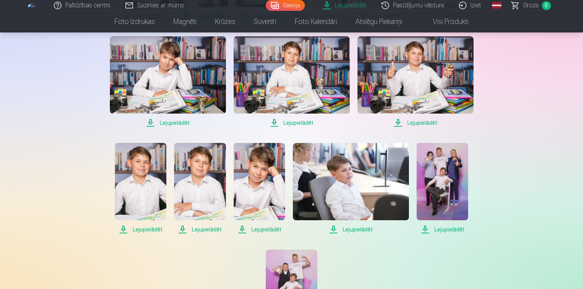
scroll to position [292, 0]
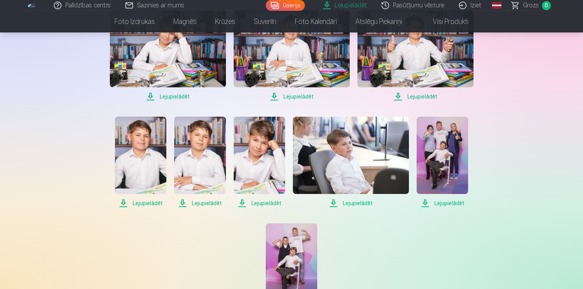
click at [456, 152] on img at bounding box center [442, 155] width 51 height 77
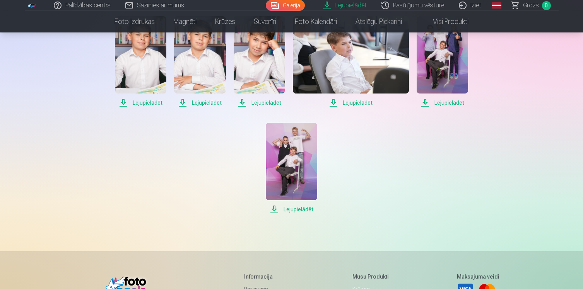
scroll to position [0, 0]
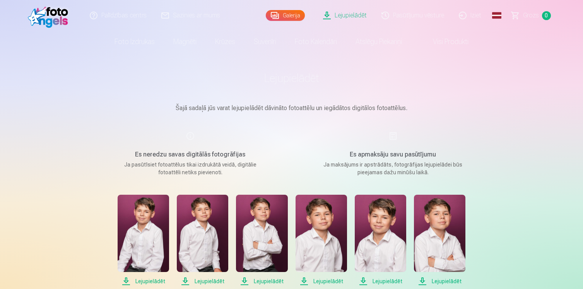
click at [57, 19] on img at bounding box center [50, 15] width 44 height 25
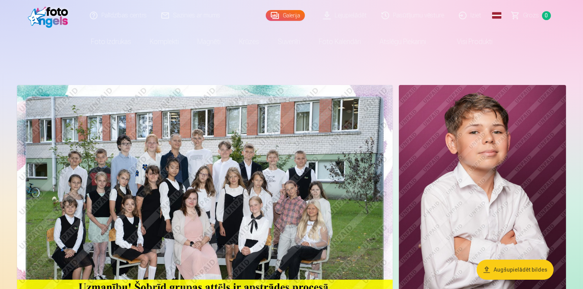
click at [57, 12] on img at bounding box center [50, 15] width 44 height 25
